Goal: Entertainment & Leisure: Consume media (video, audio)

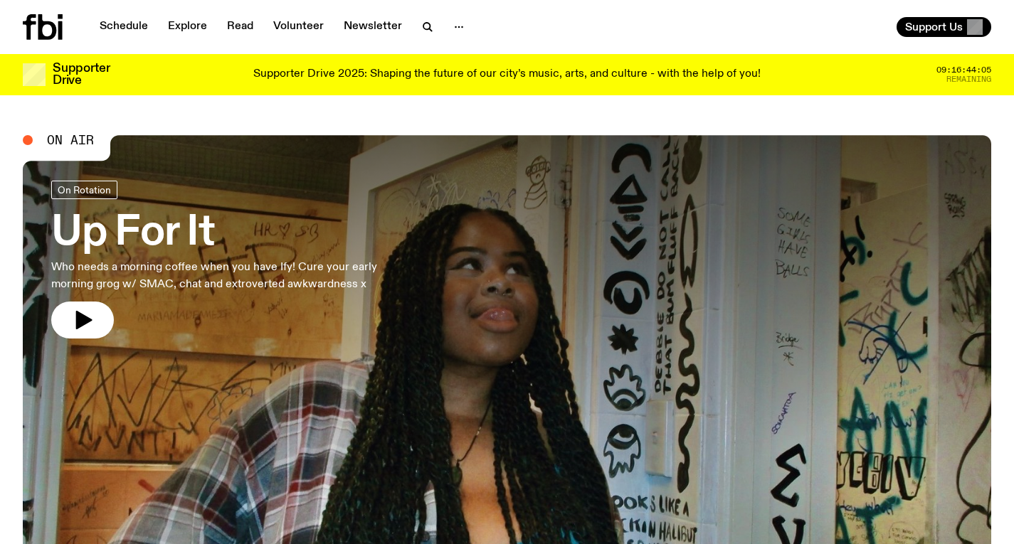
click at [443, 245] on div at bounding box center [507, 316] width 969 height 363
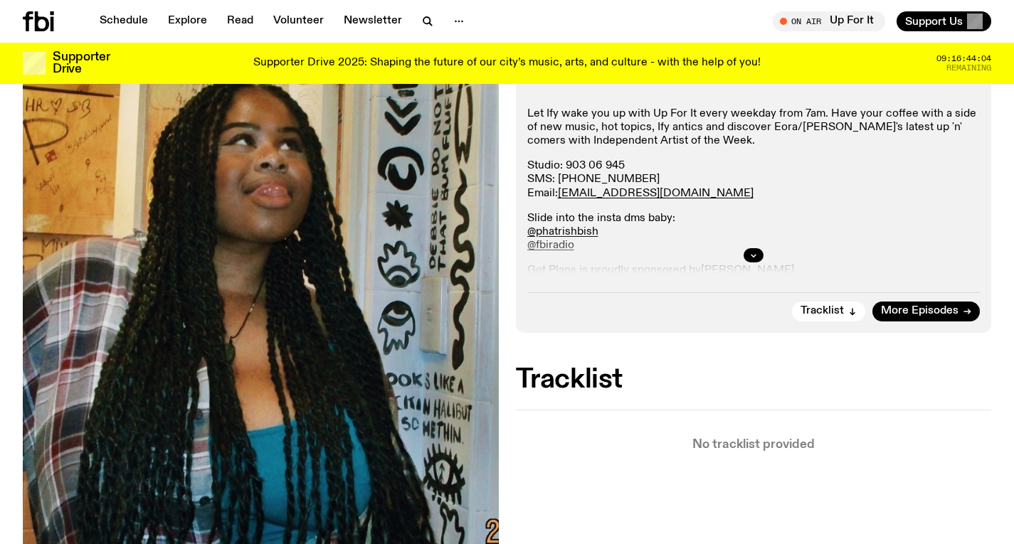
scroll to position [499, 0]
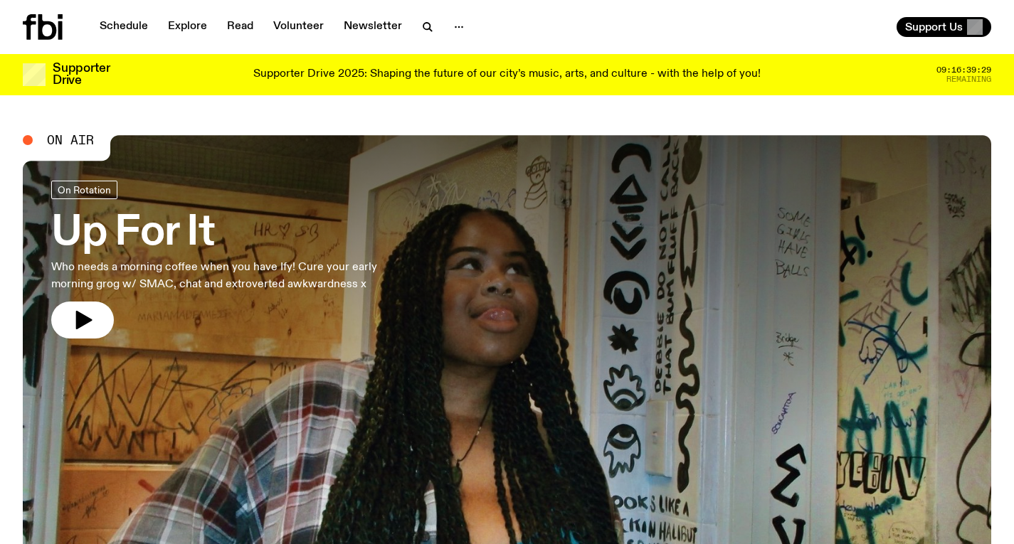
click at [322, 235] on h3 "Up For It" at bounding box center [233, 234] width 364 height 40
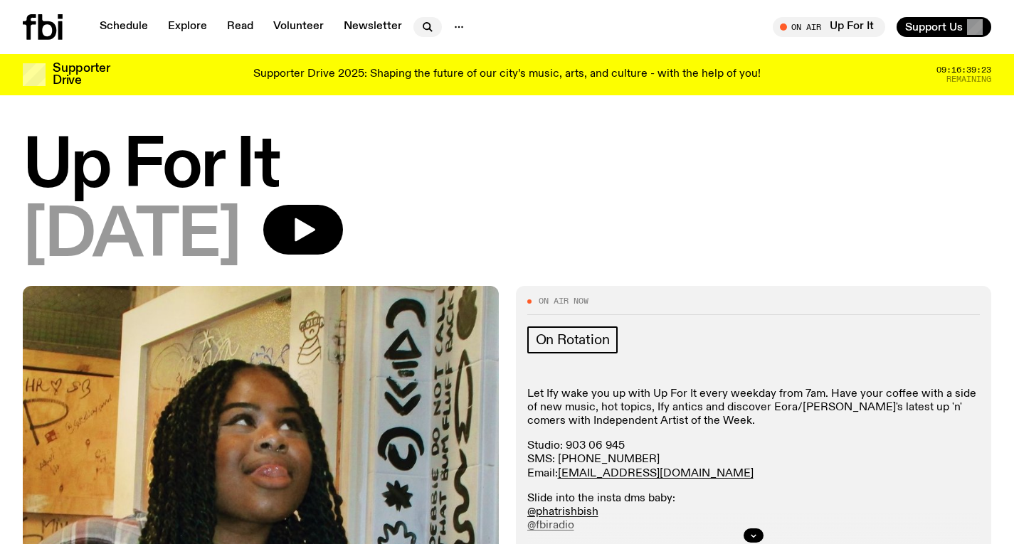
click at [421, 19] on icon "button" at bounding box center [427, 27] width 17 height 17
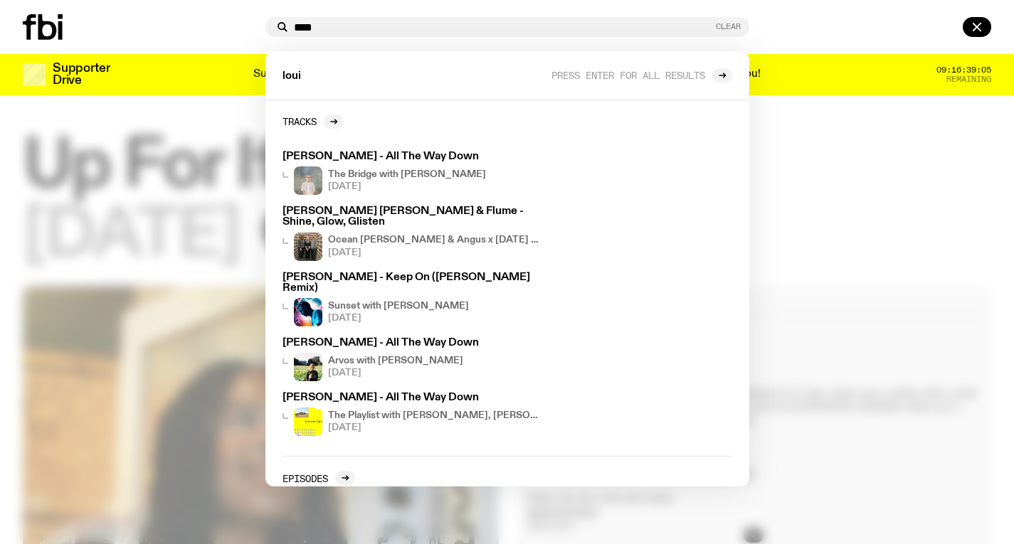
type input "****"
click at [721, 23] on button "Clear" at bounding box center [728, 27] width 25 height 8
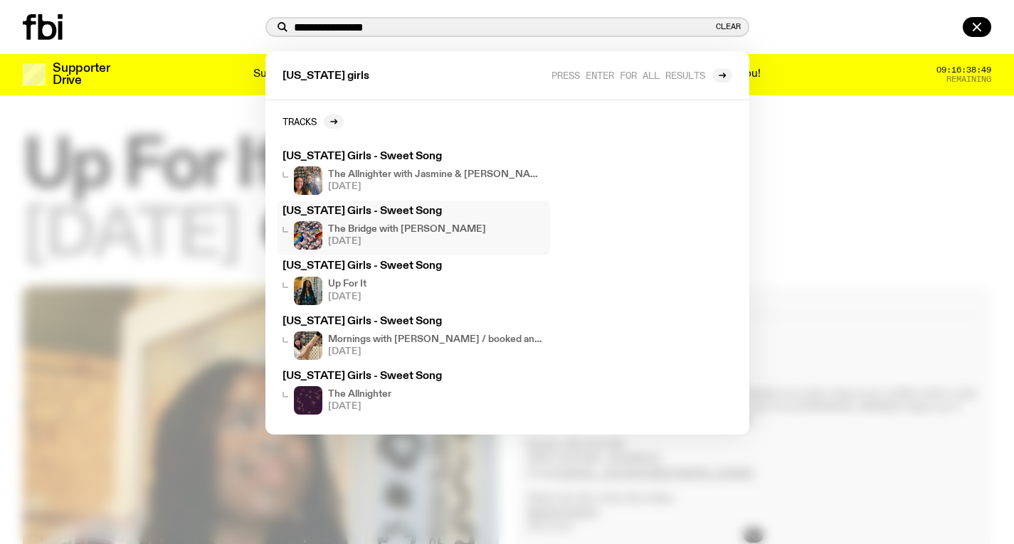
type input "**********"
click at [400, 235] on div "The Bridge with [PERSON_NAME] [DATE]" at bounding box center [407, 235] width 158 height 28
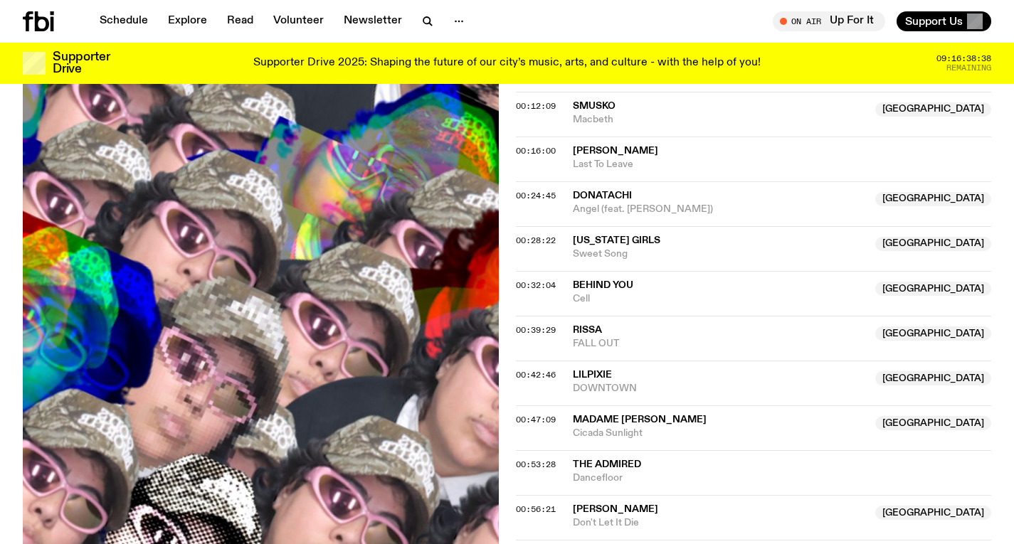
scroll to position [683, 0]
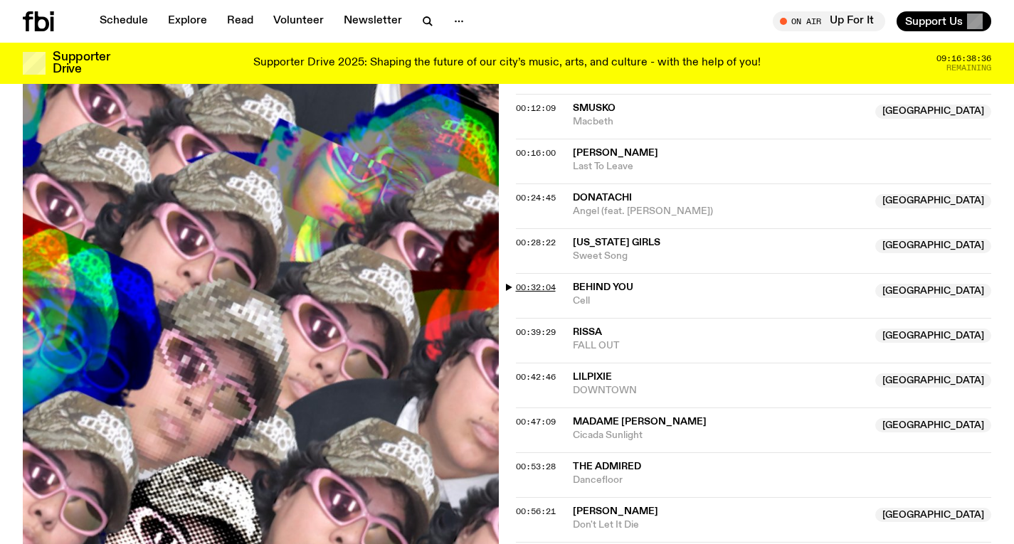
click at [546, 282] on span "00:32:04" at bounding box center [536, 287] width 40 height 11
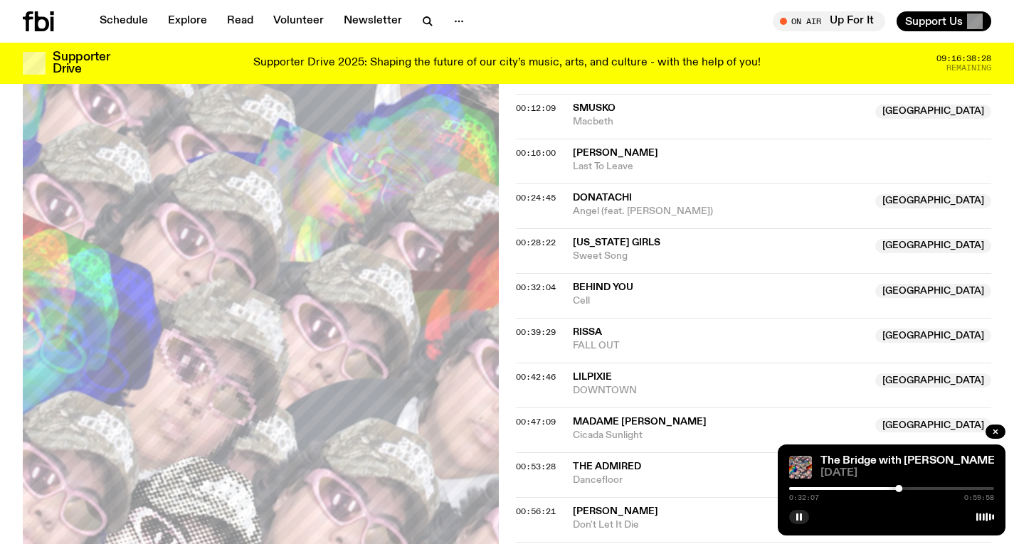
click at [903, 489] on div at bounding box center [891, 489] width 205 height 3
click at [907, 489] on div at bounding box center [891, 489] width 205 height 3
click at [910, 488] on div at bounding box center [909, 488] width 7 height 7
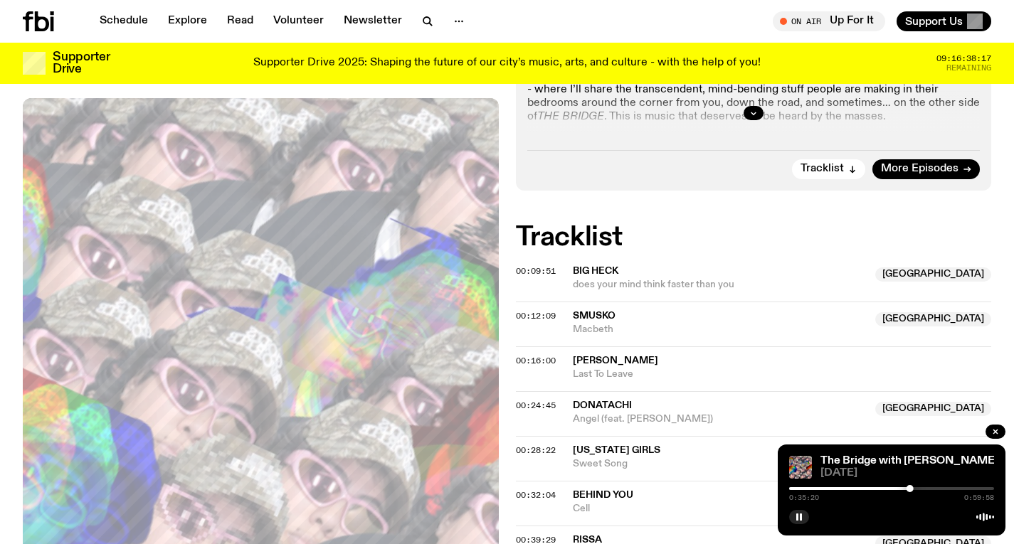
scroll to position [476, 0]
